Goal: Transaction & Acquisition: Purchase product/service

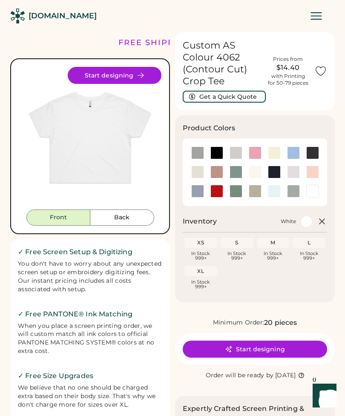
click at [88, 129] on img at bounding box center [90, 138] width 143 height 143
click at [85, 125] on img at bounding box center [90, 138] width 143 height 143
click at [90, 111] on img at bounding box center [90, 138] width 143 height 143
click at [115, 212] on button "Back" at bounding box center [122, 217] width 64 height 16
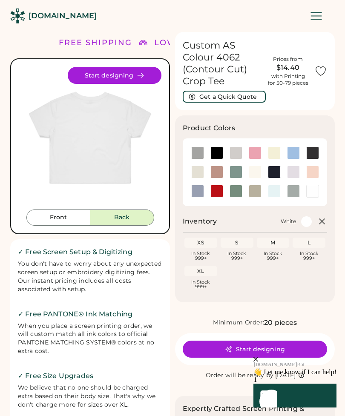
click at [53, 223] on button "Front" at bounding box center [58, 217] width 64 height 16
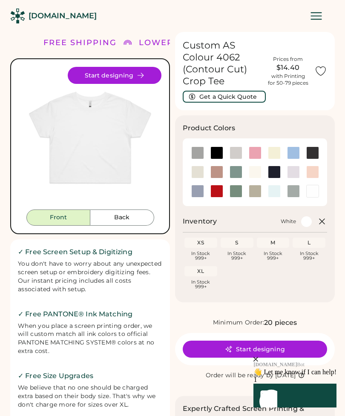
click at [97, 71] on button "Start designing" at bounding box center [115, 75] width 94 height 17
click at [114, 78] on button "Start designing" at bounding box center [115, 75] width 94 height 17
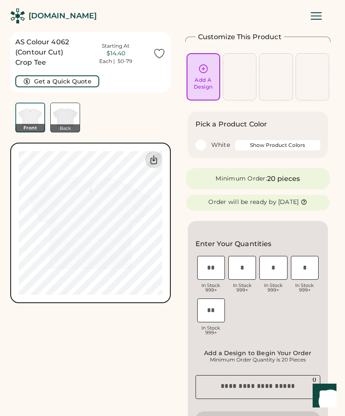
click at [152, 162] on icon at bounding box center [154, 159] width 10 height 10
